Goal: Navigation & Orientation: Find specific page/section

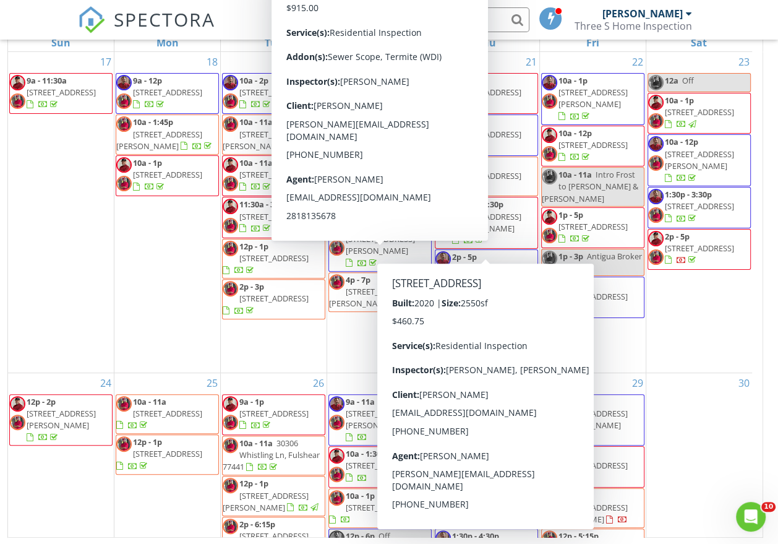
scroll to position [275, 0]
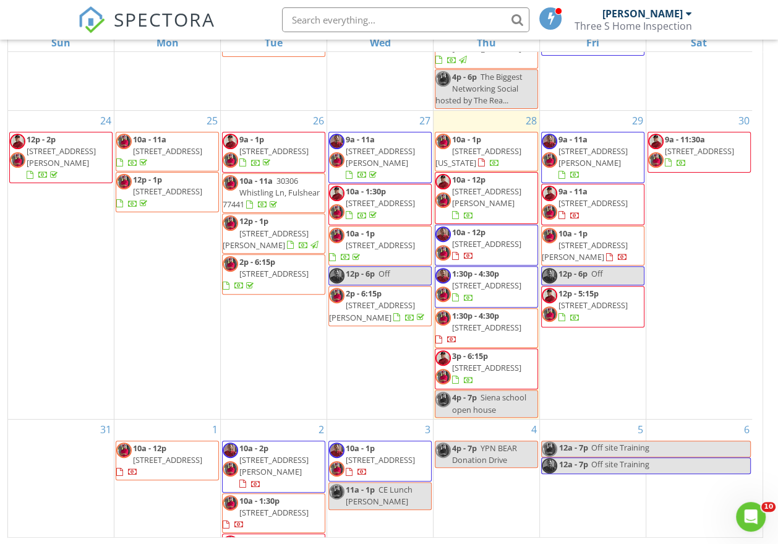
scroll to position [283, 0]
